Goal: Use online tool/utility: Utilize a website feature to perform a specific function

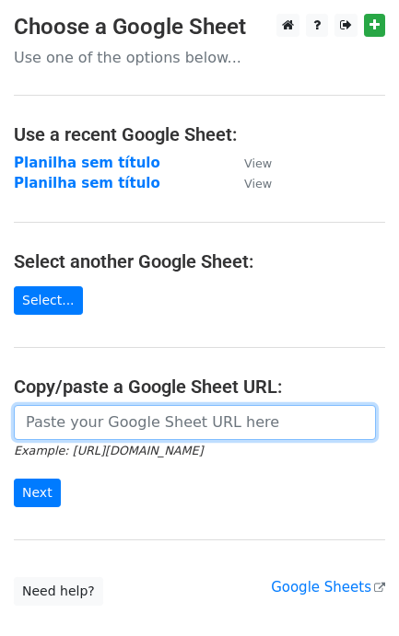
click at [95, 426] on input "url" at bounding box center [195, 422] width 362 height 35
paste input "[URL][DOMAIN_NAME]"
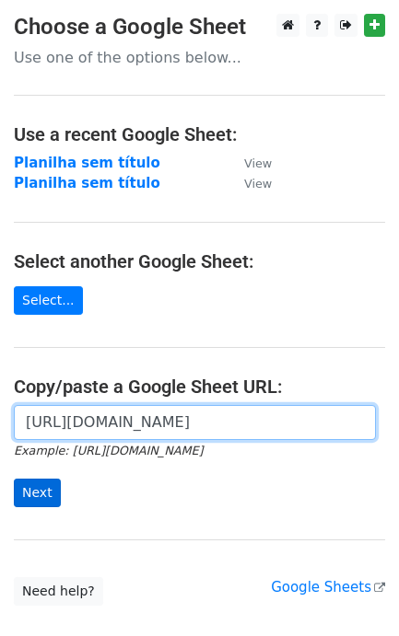
type input "[URL][DOMAIN_NAME]"
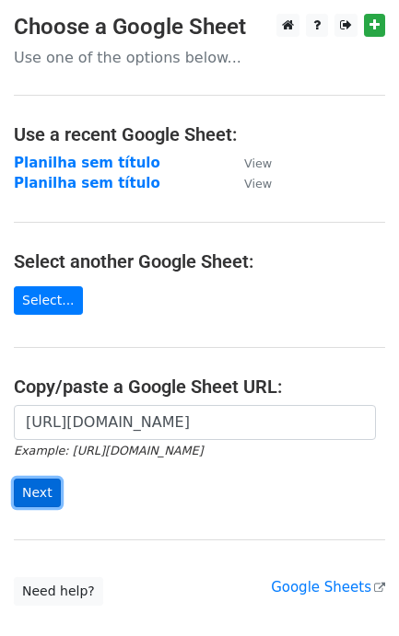
click at [38, 497] on input "Next" at bounding box center [37, 493] width 47 height 29
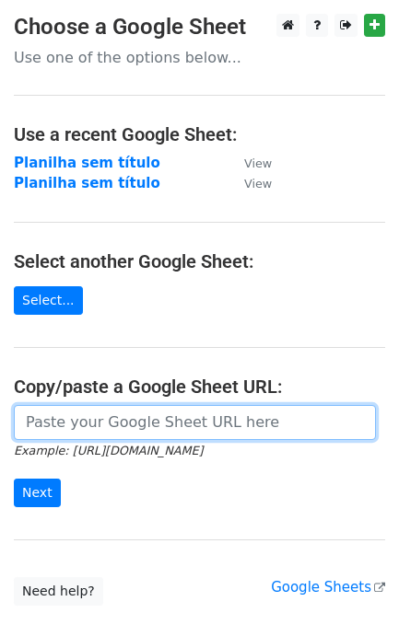
click at [226, 405] on main "Choose a Google Sheet Use one of the options below... Use a recent Google Sheet…" at bounding box center [199, 310] width 399 height 592
paste input "[URL][DOMAIN_NAME]"
type input "[URL][DOMAIN_NAME]"
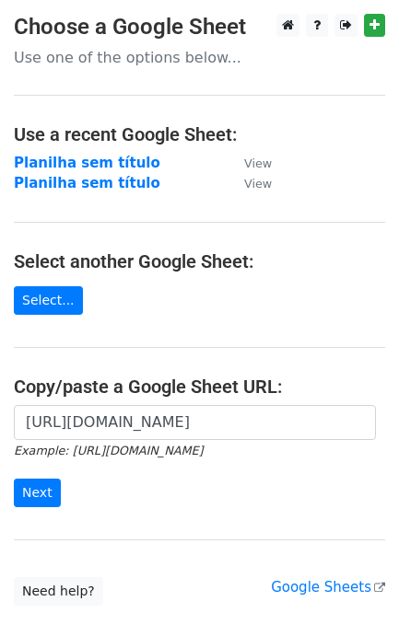
scroll to position [0, 0]
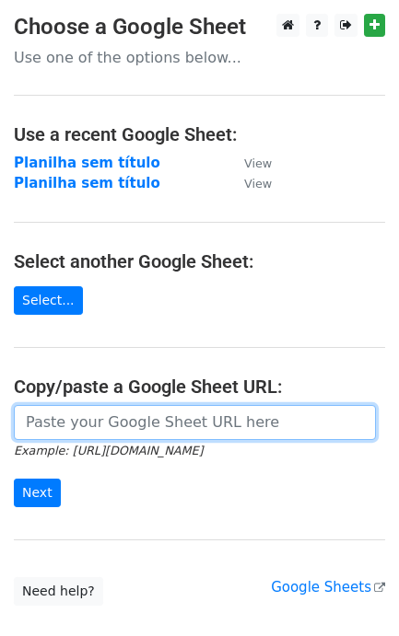
click at [94, 422] on input "url" at bounding box center [195, 422] width 362 height 35
paste input "[URL][DOMAIN_NAME]"
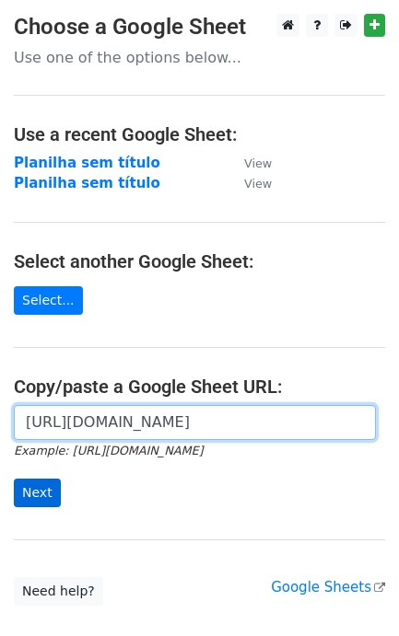
scroll to position [0, 405]
type input "https://docs.google.com/spreadsheets/d/11dGfEbGc57YceTrmeJPNe1kg2RUhHsyv8kR8EpL…"
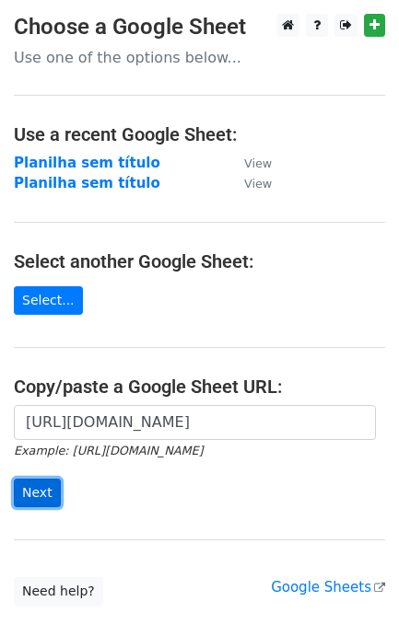
click at [52, 490] on input "Next" at bounding box center [37, 493] width 47 height 29
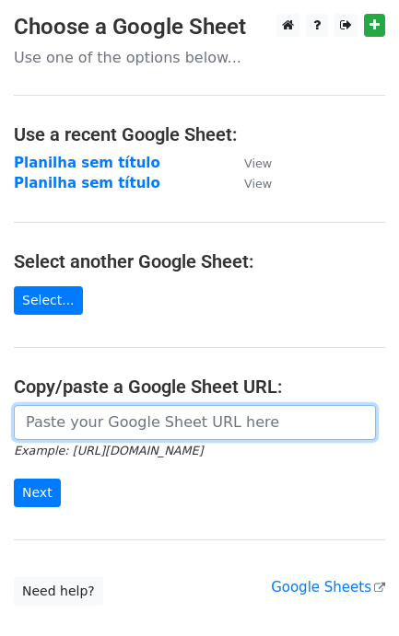
click at [120, 439] on input "url" at bounding box center [195, 422] width 362 height 35
paste input "[URL][DOMAIN_NAME]"
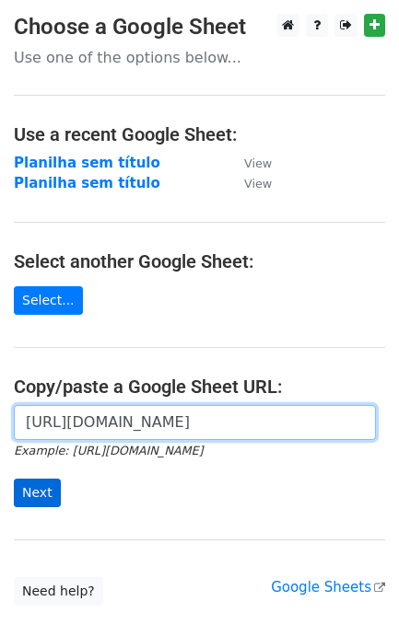
type input "https://docs.google.com/spreadsheets/d/11dGfEbGc57YceTrmeJPNe1kg2RUhHsyv8kR8EpL…"
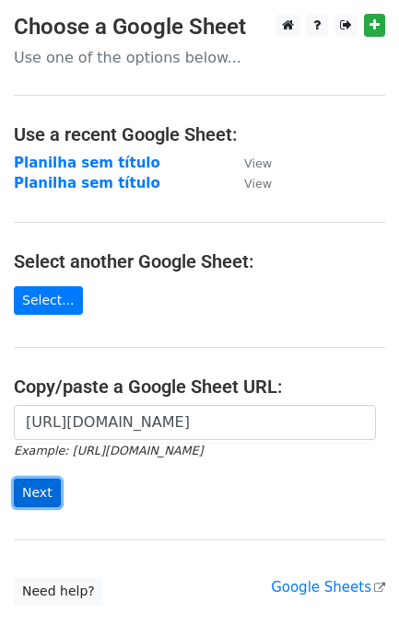
scroll to position [0, 0]
click at [42, 488] on input "Next" at bounding box center [37, 493] width 47 height 29
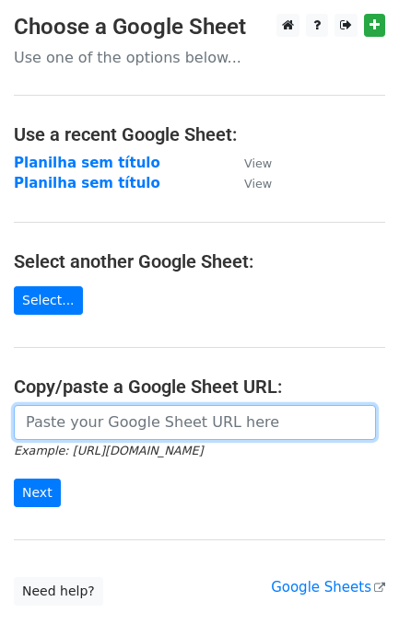
click at [193, 430] on input "url" at bounding box center [195, 422] width 362 height 35
paste input "[URL][DOMAIN_NAME]"
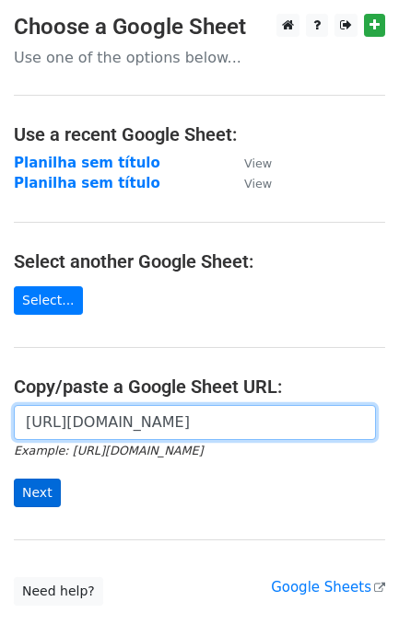
type input "[URL][DOMAIN_NAME]"
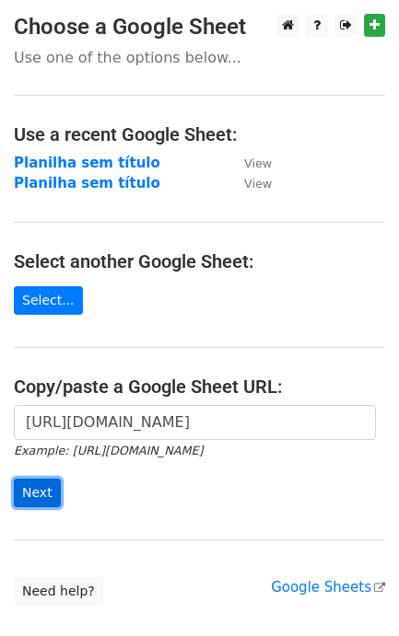
scroll to position [0, 0]
click at [46, 494] on input "Next" at bounding box center [37, 493] width 47 height 29
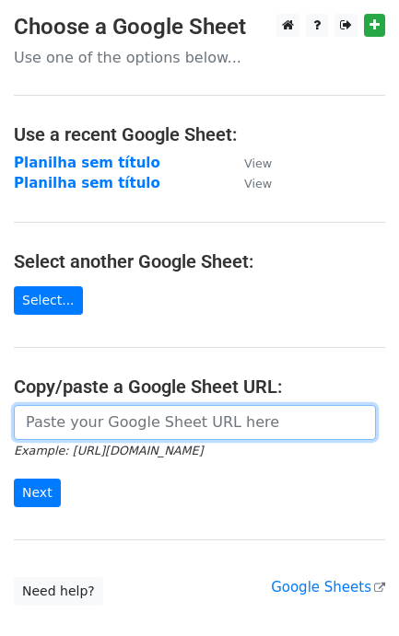
click at [148, 434] on input "url" at bounding box center [195, 422] width 362 height 35
paste input "https://docs.google.com/spreadsheets/d/11dGfEbGc57YceTrmeJPNe1kg2RUhHsyv8kR8EpL…"
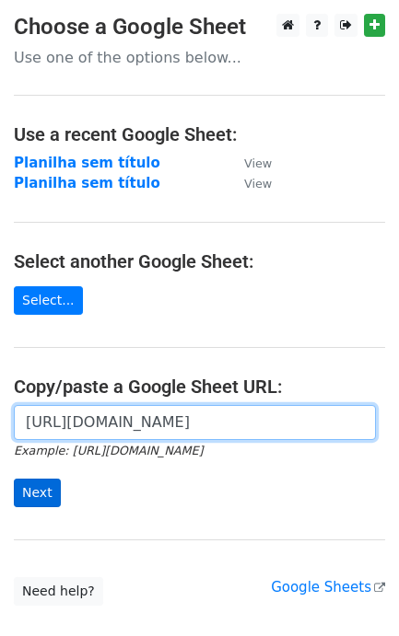
type input "https://docs.google.com/spreadsheets/d/11dGfEbGc57YceTrmeJPNe1kg2RUhHsyv8kR8EpL…"
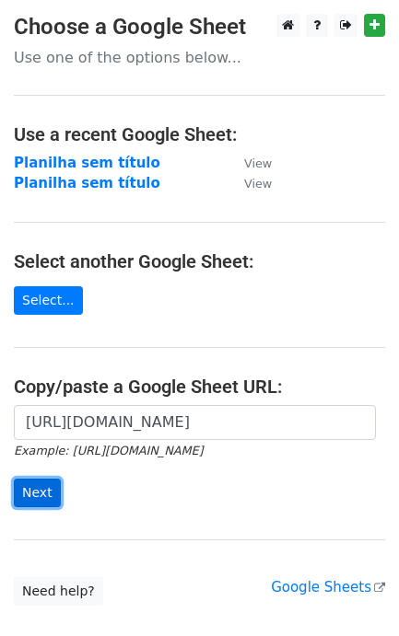
click at [51, 494] on input "Next" at bounding box center [37, 493] width 47 height 29
